Goal: Task Accomplishment & Management: Use online tool/utility

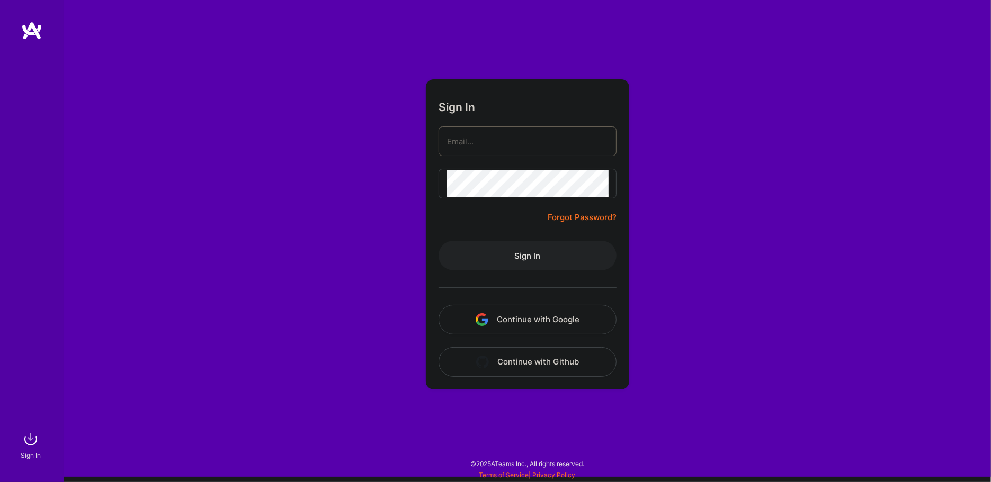
type input "[EMAIL_ADDRESS][DOMAIN_NAME]"
click at [519, 271] on div at bounding box center [527, 288] width 178 height 34
click at [518, 264] on button "Sign In" at bounding box center [527, 256] width 178 height 30
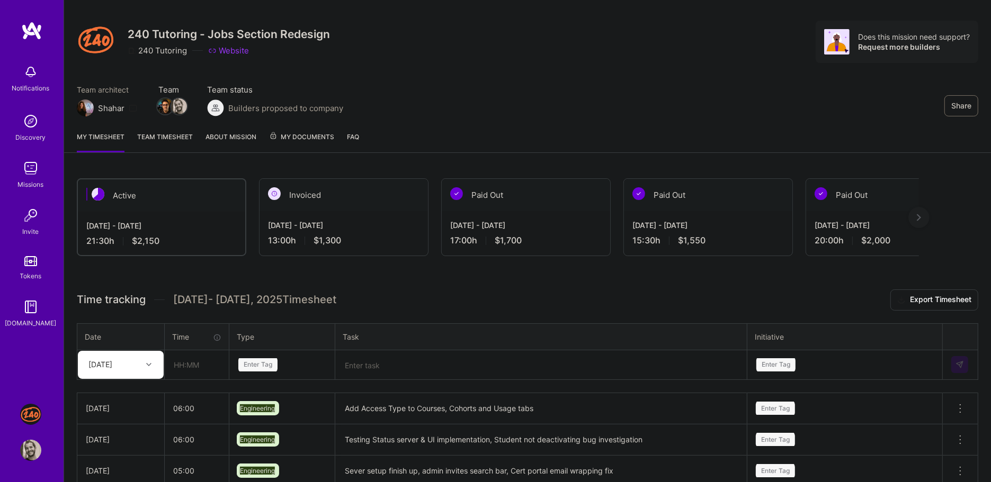
scroll to position [26, 0]
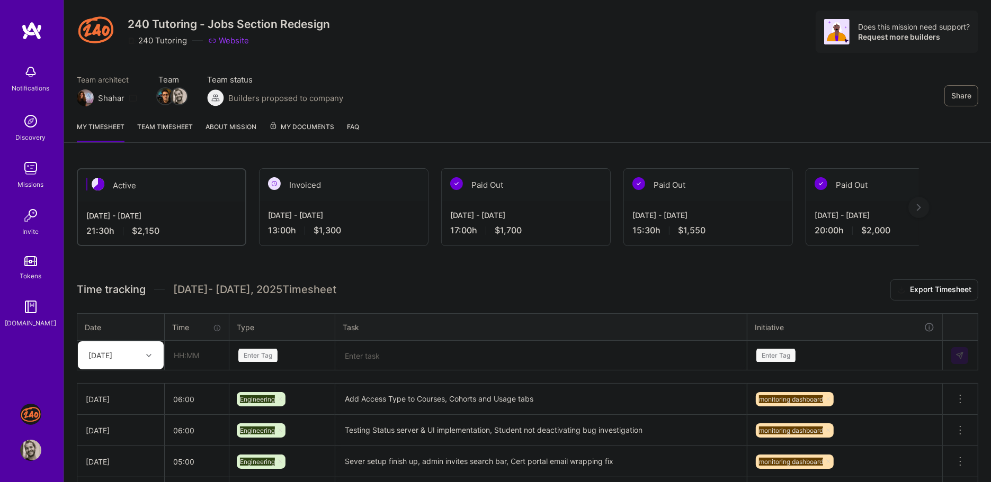
click at [273, 250] on div "Active [DATE] - [DATE] 21:30 h $2,150 Invoiced [DATE] - [DATE] 13:00 h $1,300 P…" at bounding box center [527, 388] width 927 height 465
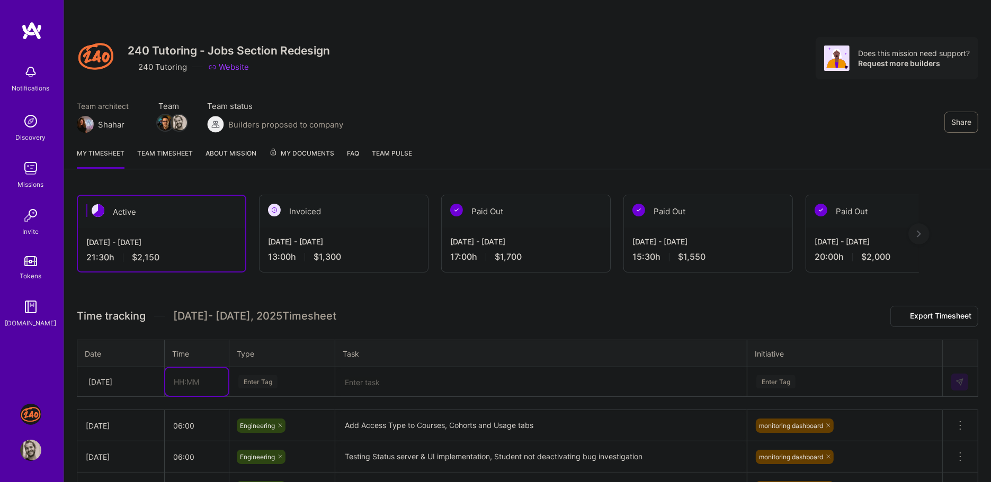
click at [194, 384] on input "text" at bounding box center [196, 382] width 63 height 28
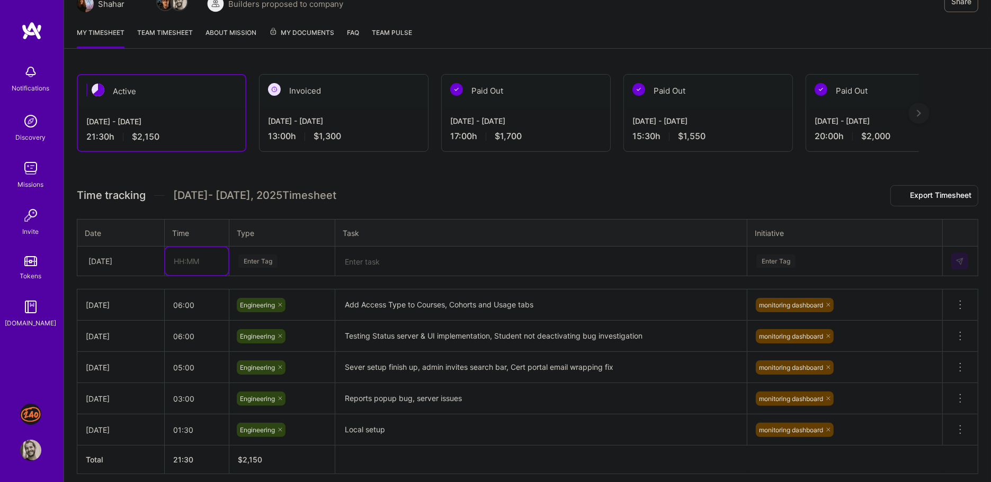
scroll to position [122, 0]
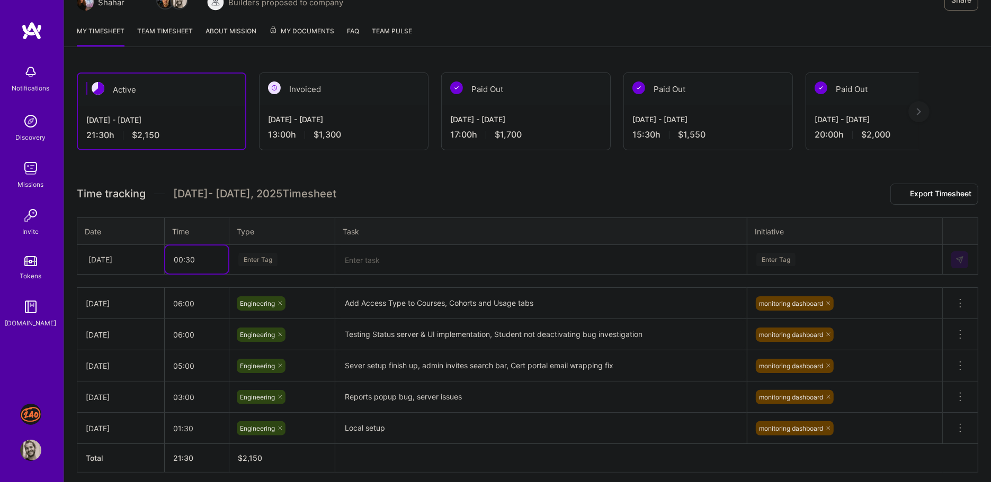
type input "00:30"
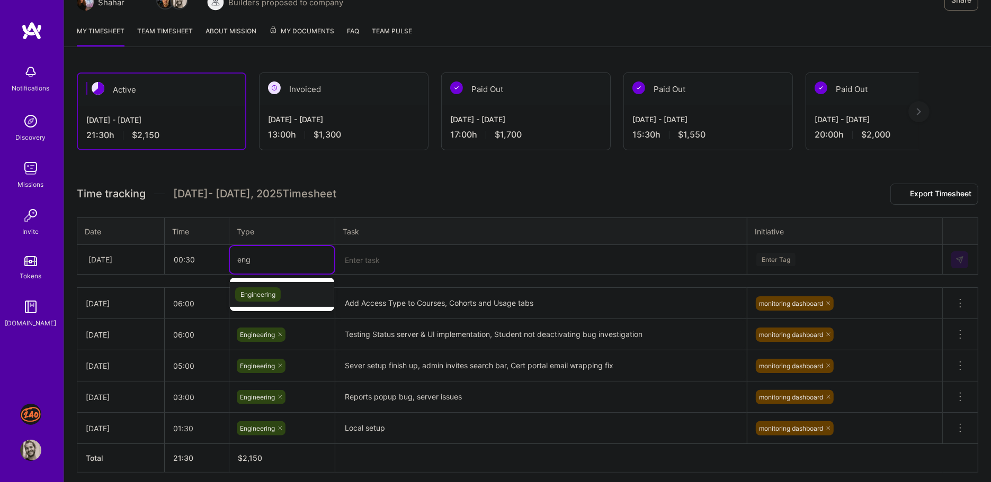
type input "engi"
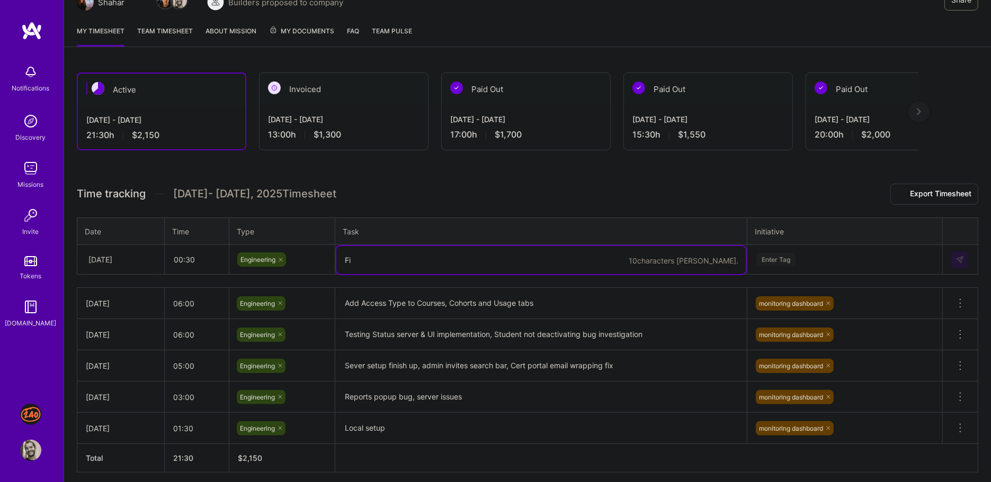
paste textarea "x Program Pay badge logic for expired access"
paste textarea "Access Type"
type textarea "Fix Access Type badge logic for expired access"
click at [881, 265] on div "Enter Tag" at bounding box center [845, 260] width 194 height 28
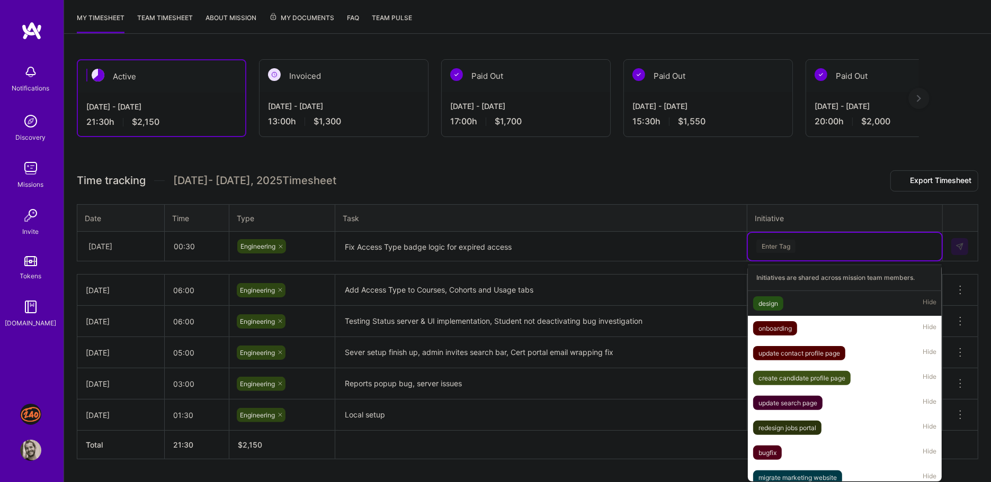
scroll to position [137, 0]
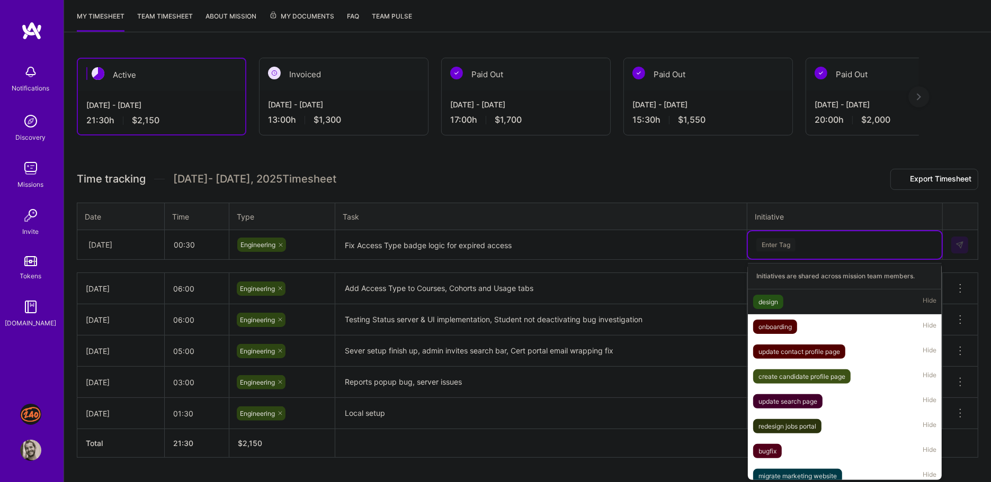
type input "n"
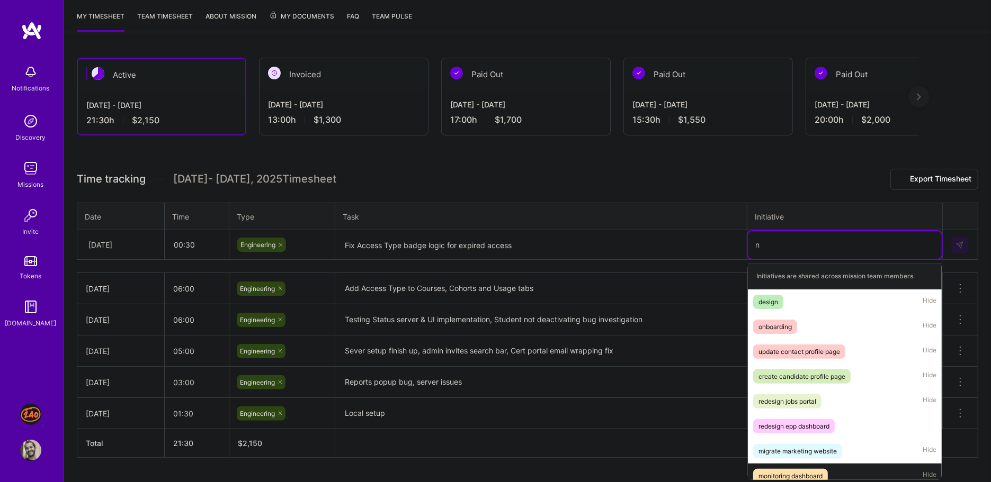
click at [803, 473] on div "monitoring dashboard" at bounding box center [790, 476] width 64 height 11
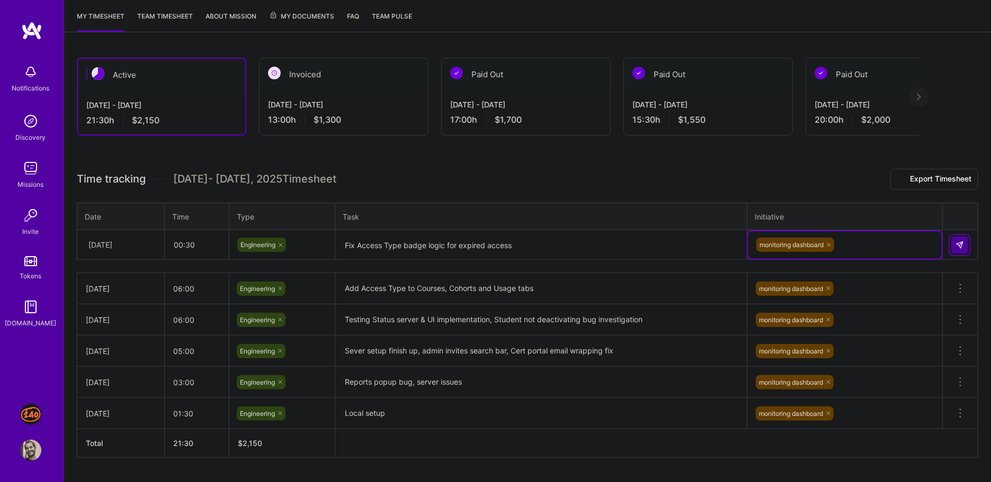
click at [963, 237] on button at bounding box center [959, 245] width 17 height 17
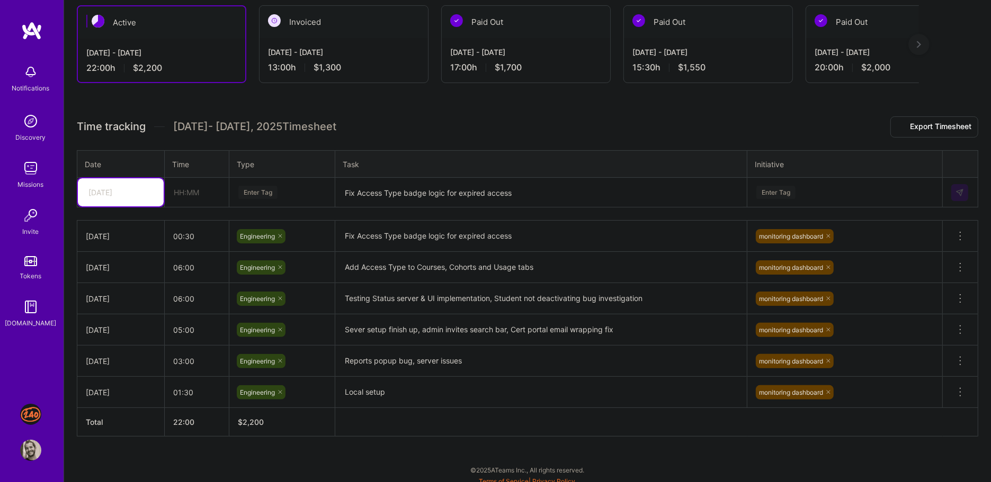
scroll to position [192, 0]
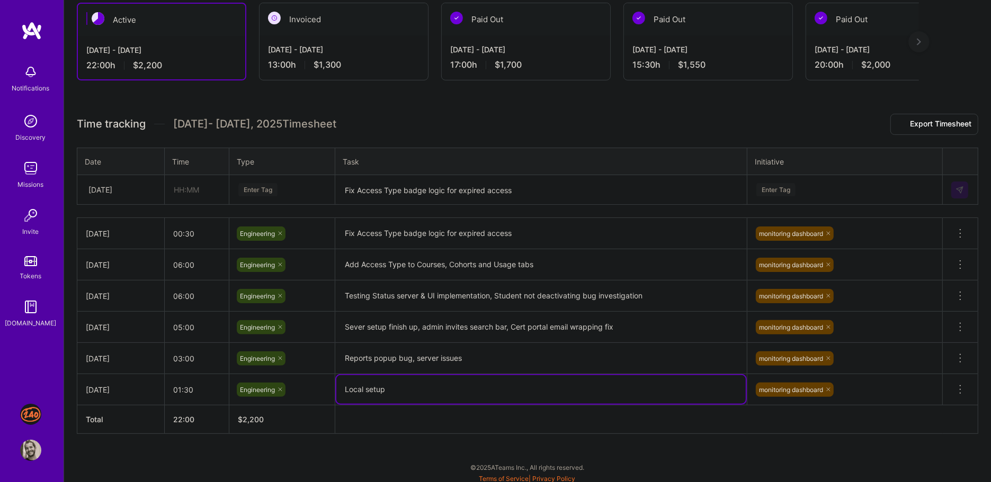
drag, startPoint x: 475, startPoint y: 389, endPoint x: 472, endPoint y: 417, distance: 28.2
click at [472, 417] on table "Wed, Oct 8 00:30 Engineering Fix Access Type badge logic for expired access mon…" at bounding box center [527, 326] width 901 height 217
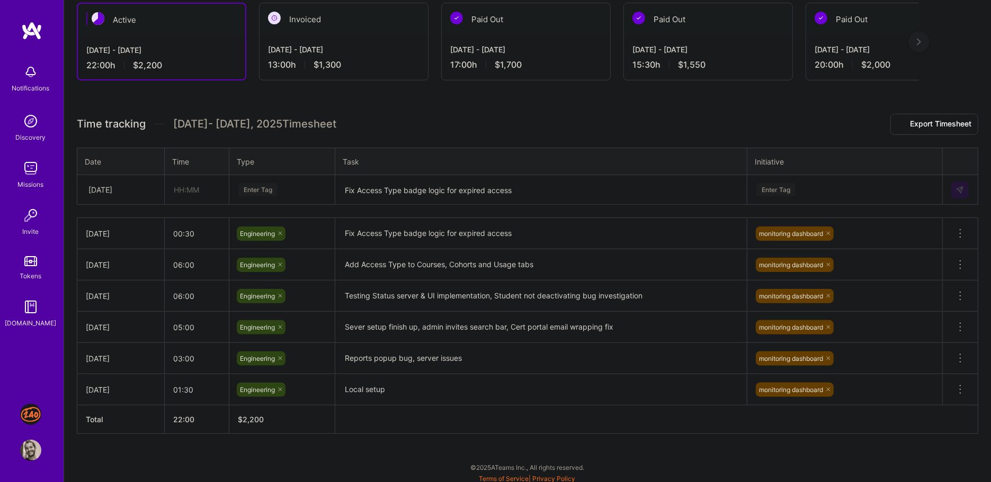
drag, startPoint x: 469, startPoint y: 419, endPoint x: 460, endPoint y: 409, distance: 13.9
click at [460, 409] on th at bounding box center [656, 420] width 643 height 29
